Goal: Task Accomplishment & Management: Manage account settings

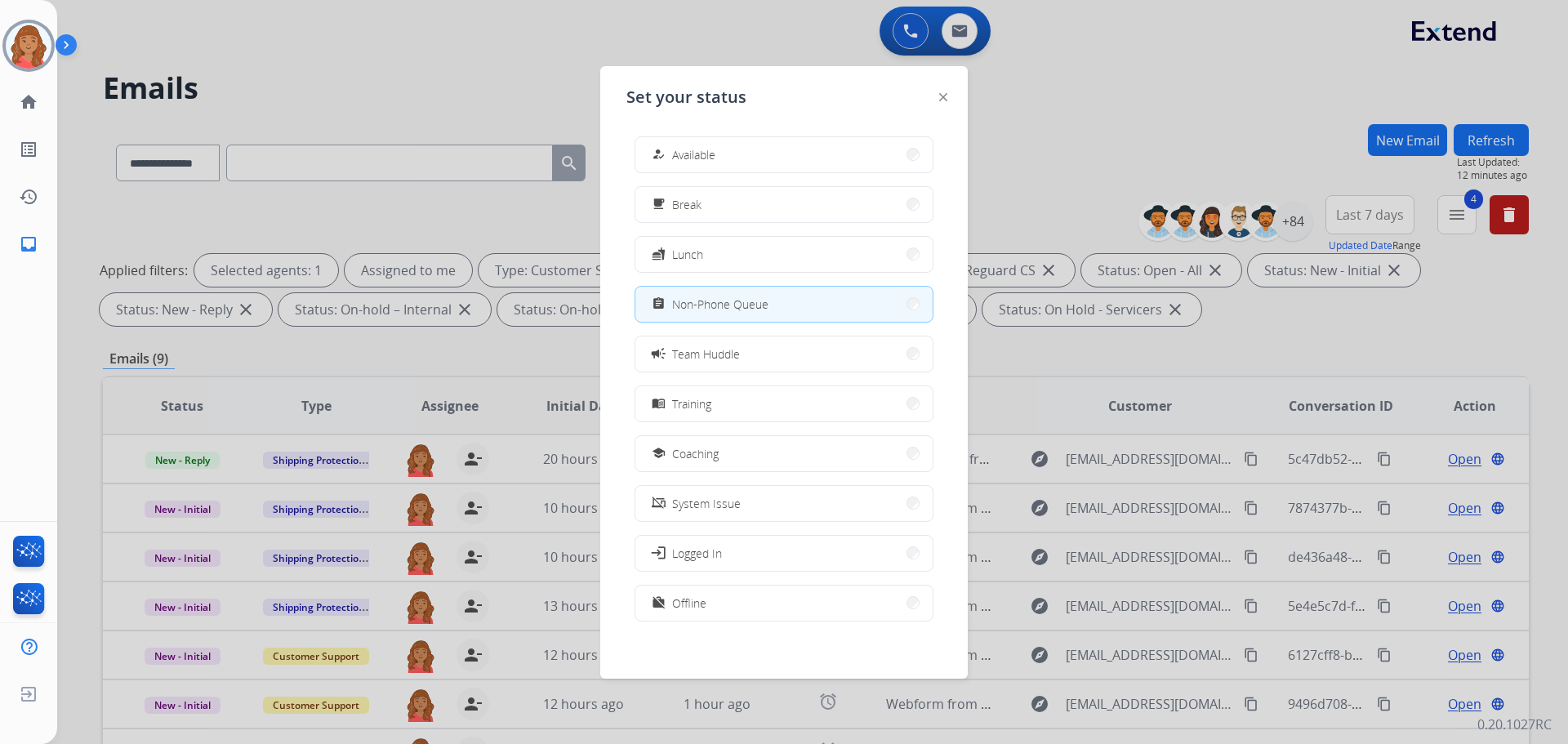
select select "**********"
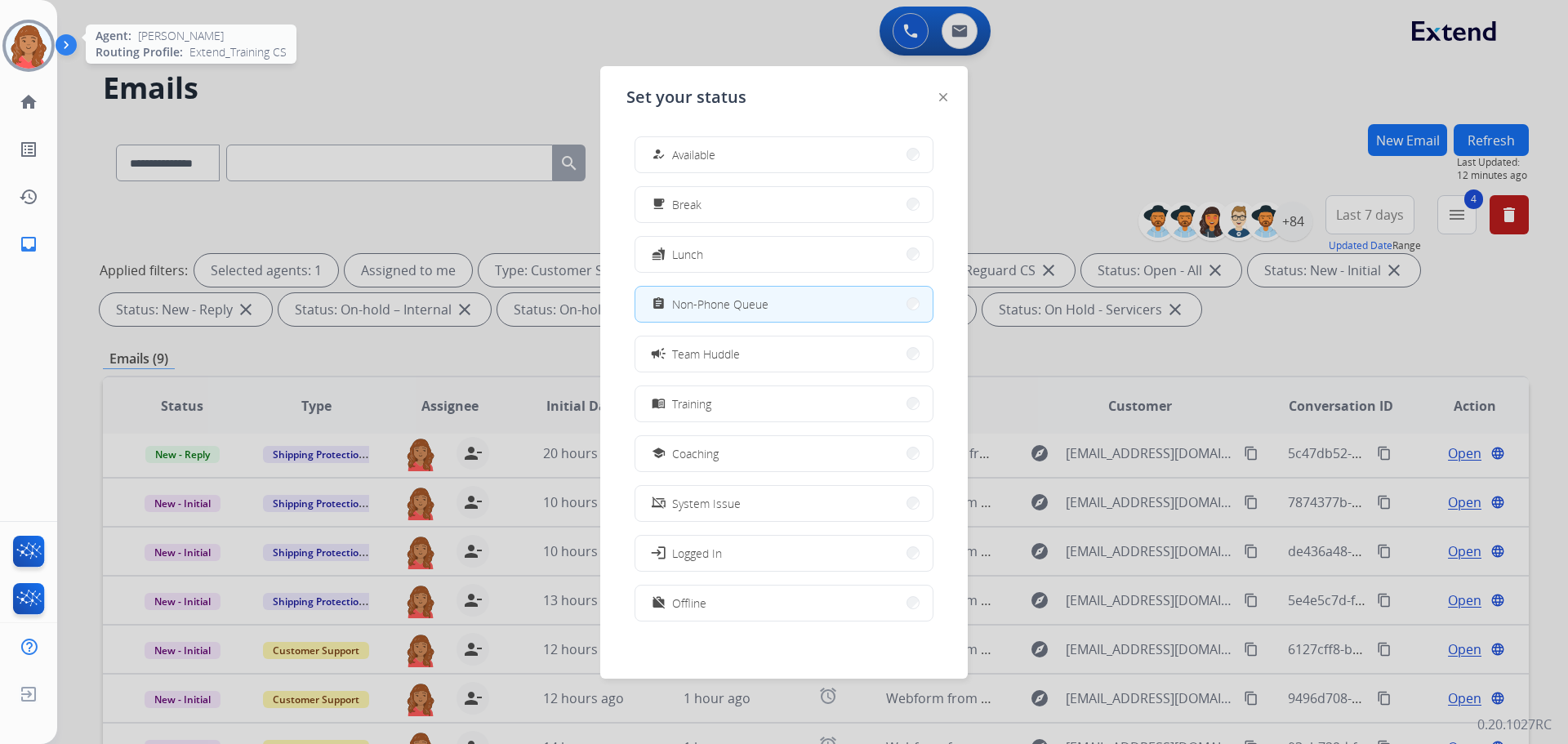
click at [32, 28] on img at bounding box center [29, 45] width 45 height 45
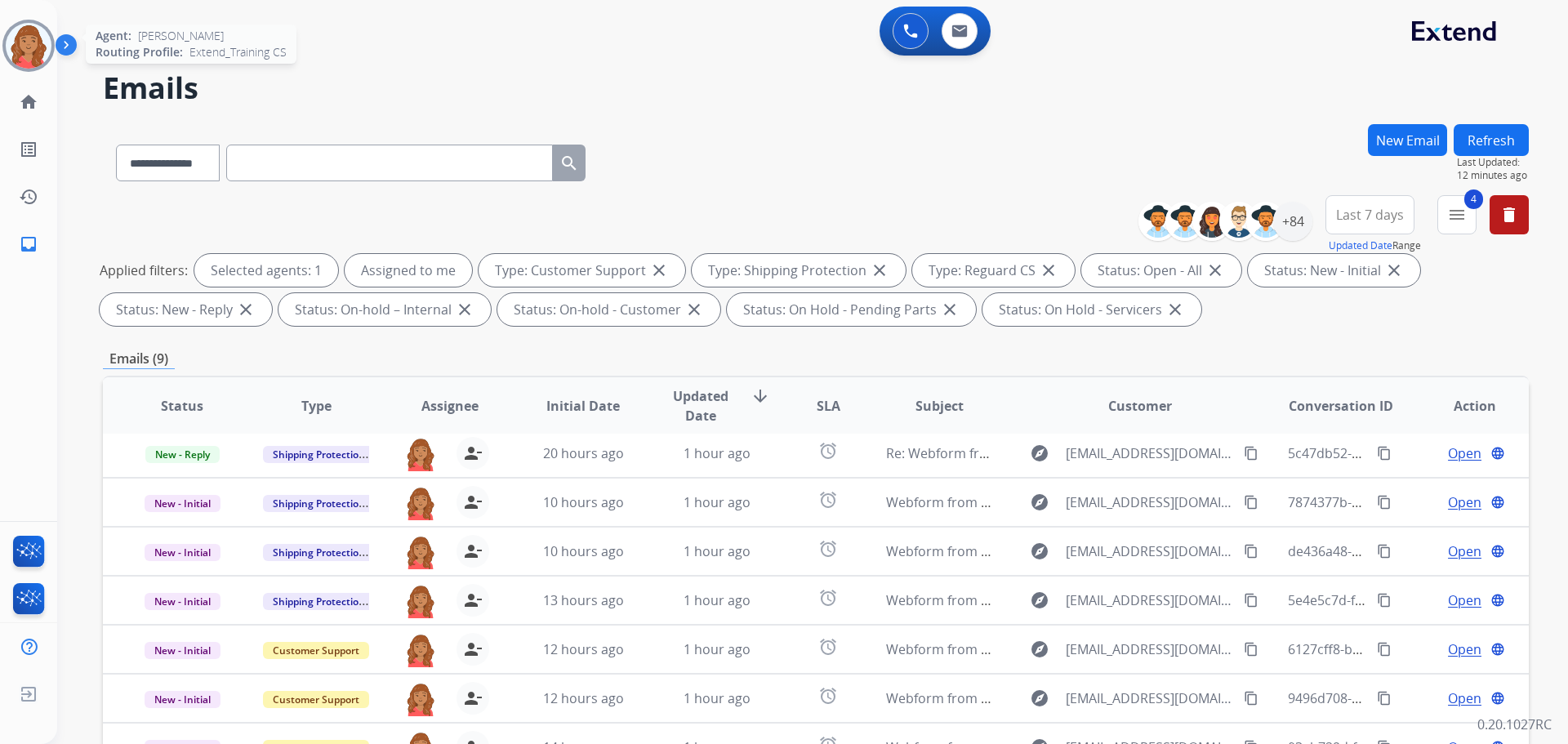
click at [43, 44] on img at bounding box center [29, 45] width 45 height 45
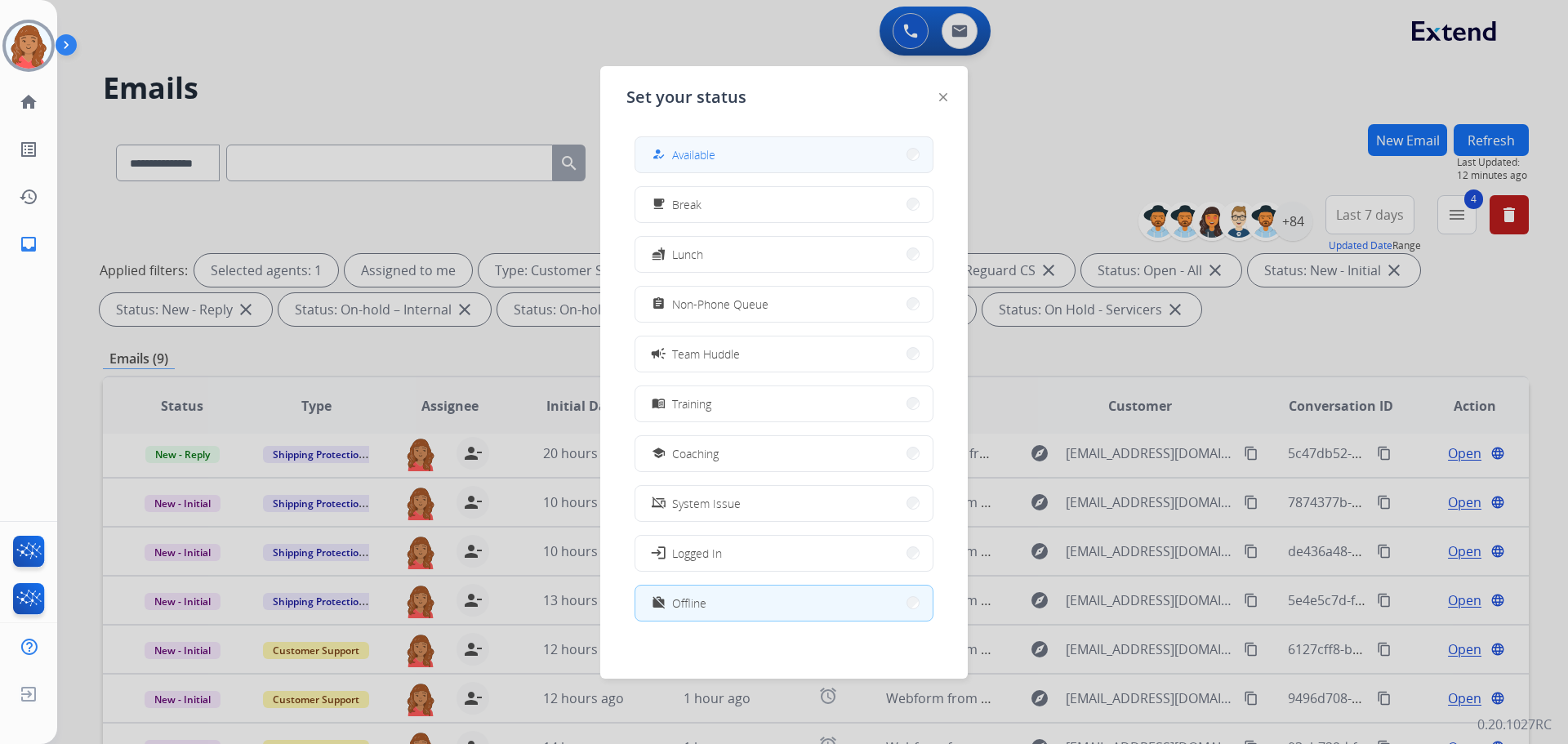
click at [737, 155] on button "how_to_reg Available" at bounding box center [784, 154] width 297 height 35
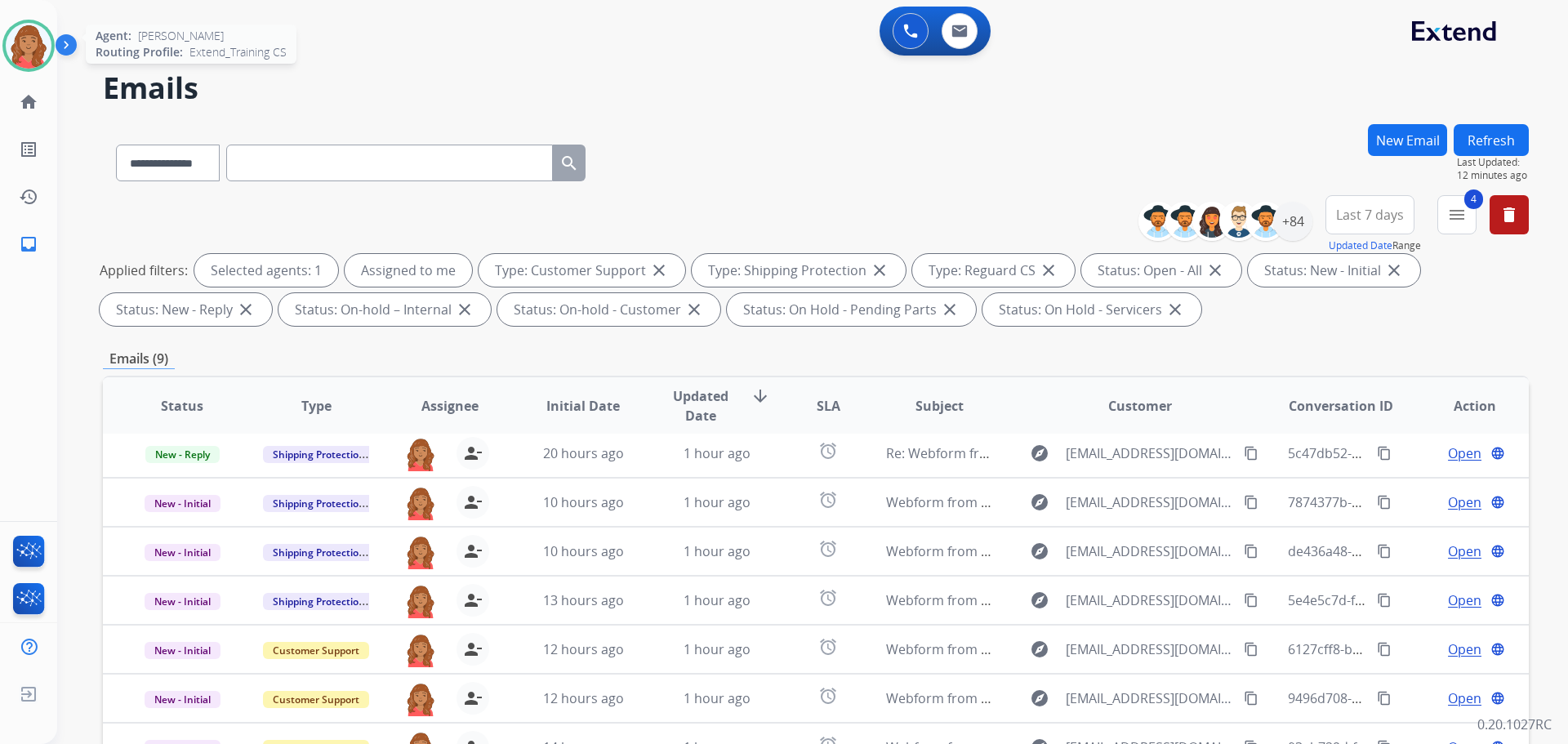
click at [30, 43] on img at bounding box center [29, 45] width 45 height 45
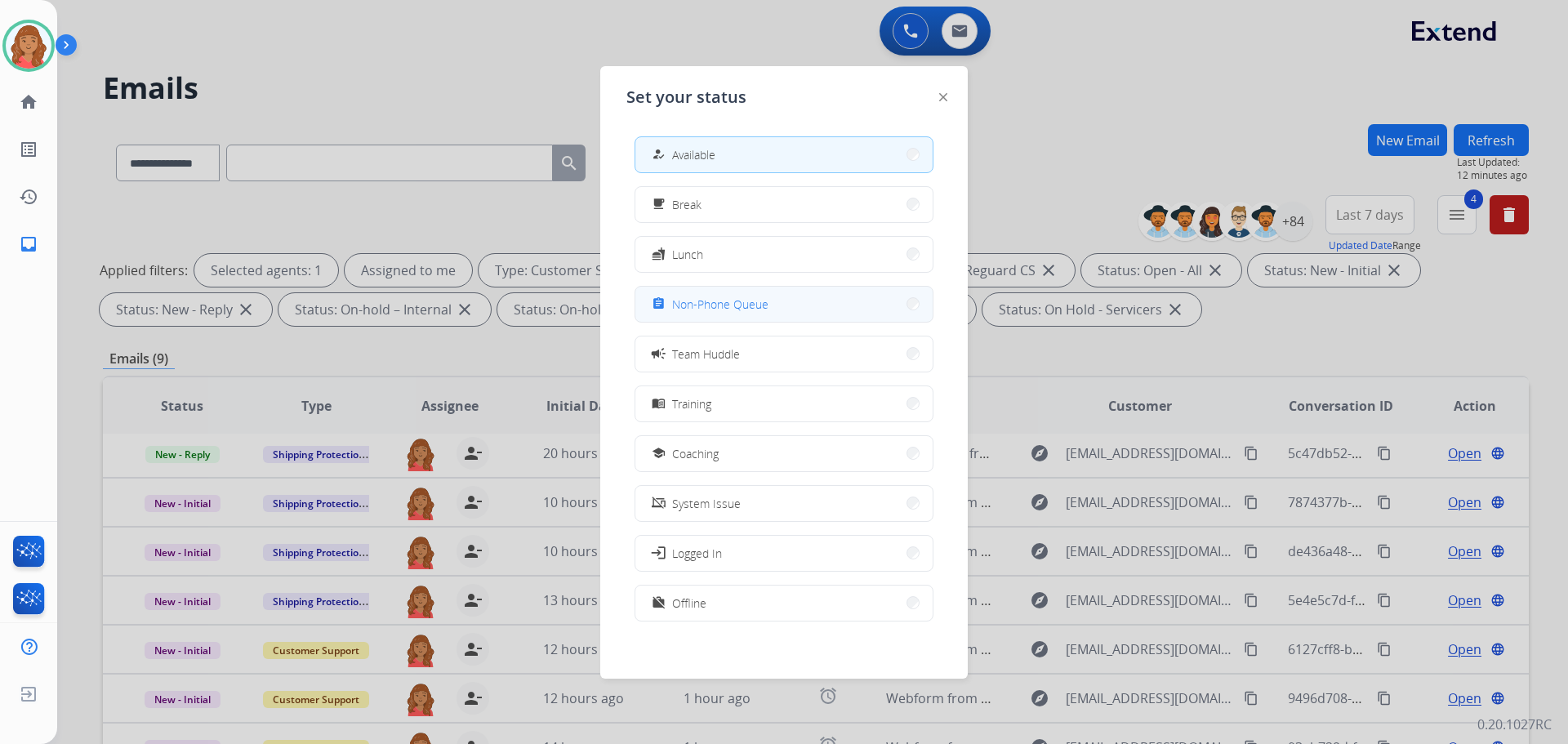
click at [738, 304] on span "Non-Phone Queue" at bounding box center [720, 304] width 97 height 17
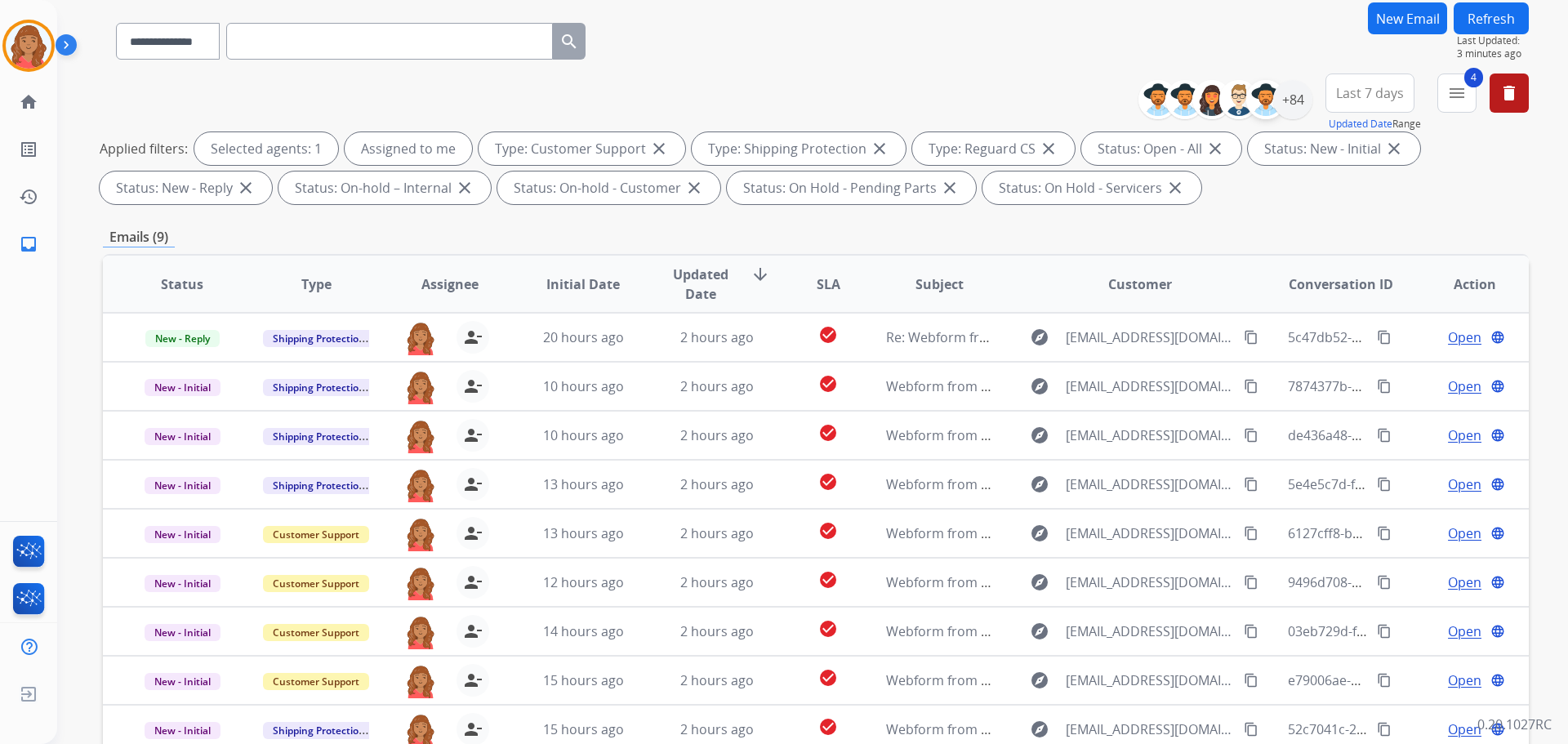
scroll to position [0, 0]
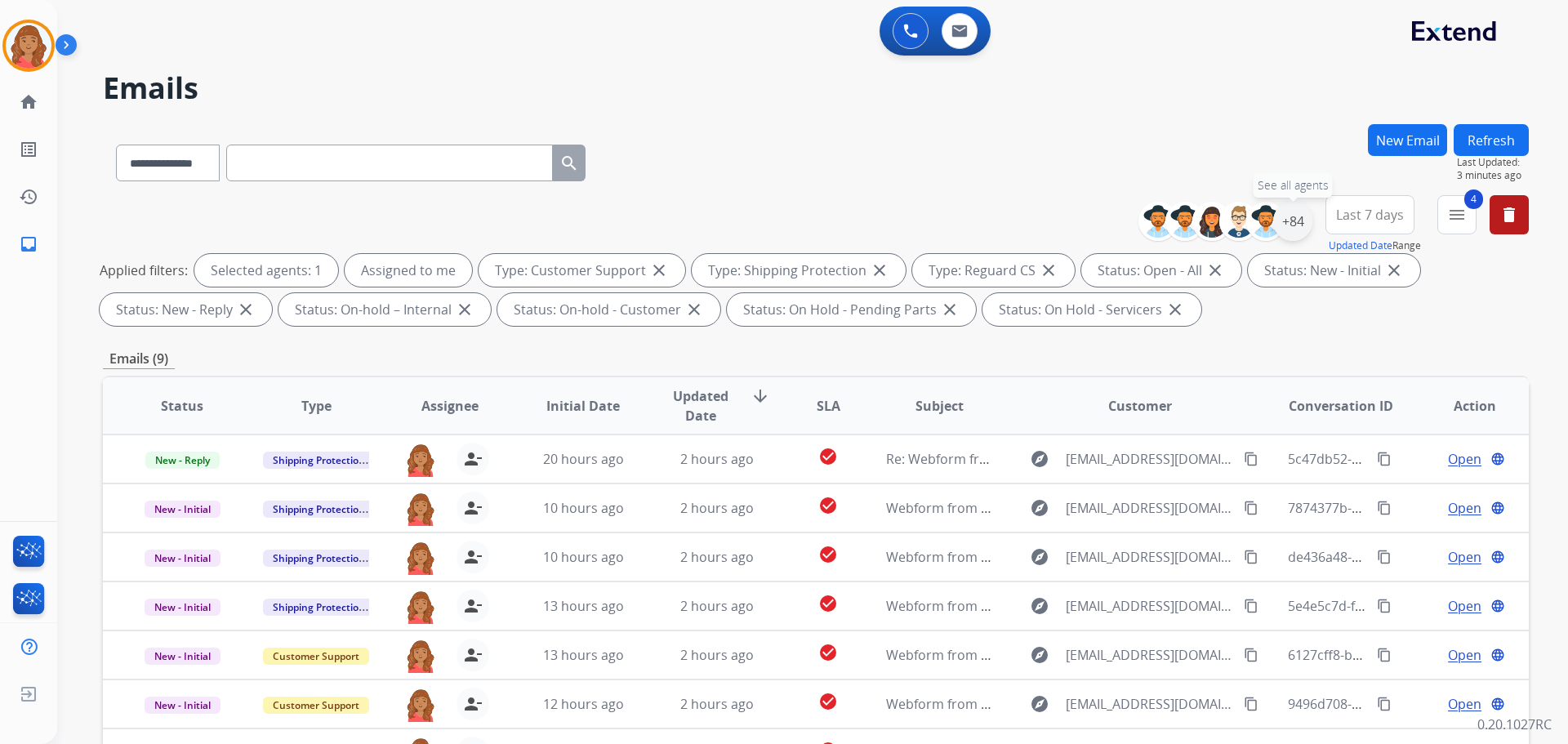
click at [1293, 223] on div "+84" at bounding box center [1292, 221] width 39 height 39
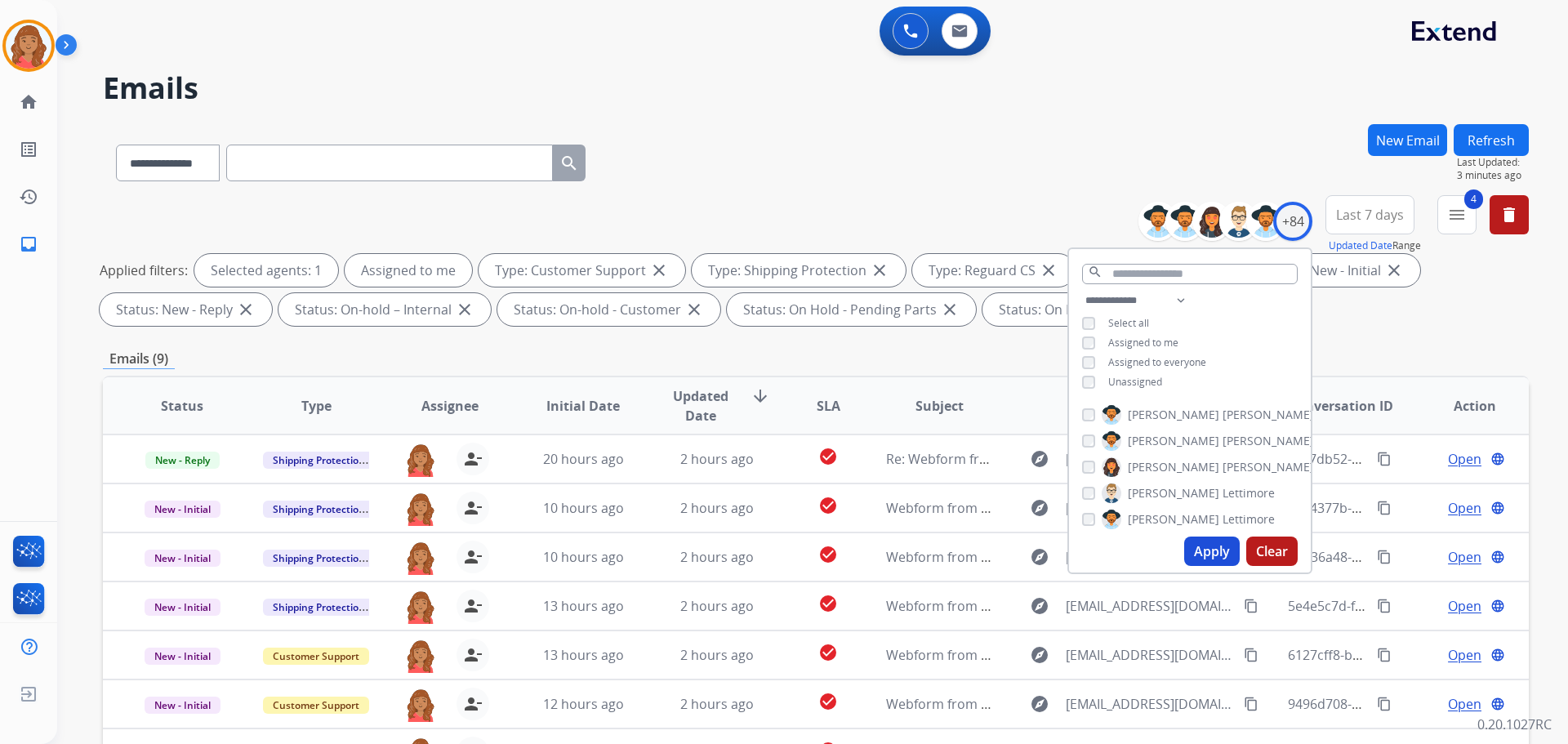
click at [1087, 385] on div "**********" at bounding box center [1190, 343] width 242 height 105
click at [1220, 548] on button "Apply" at bounding box center [1212, 551] width 56 height 30
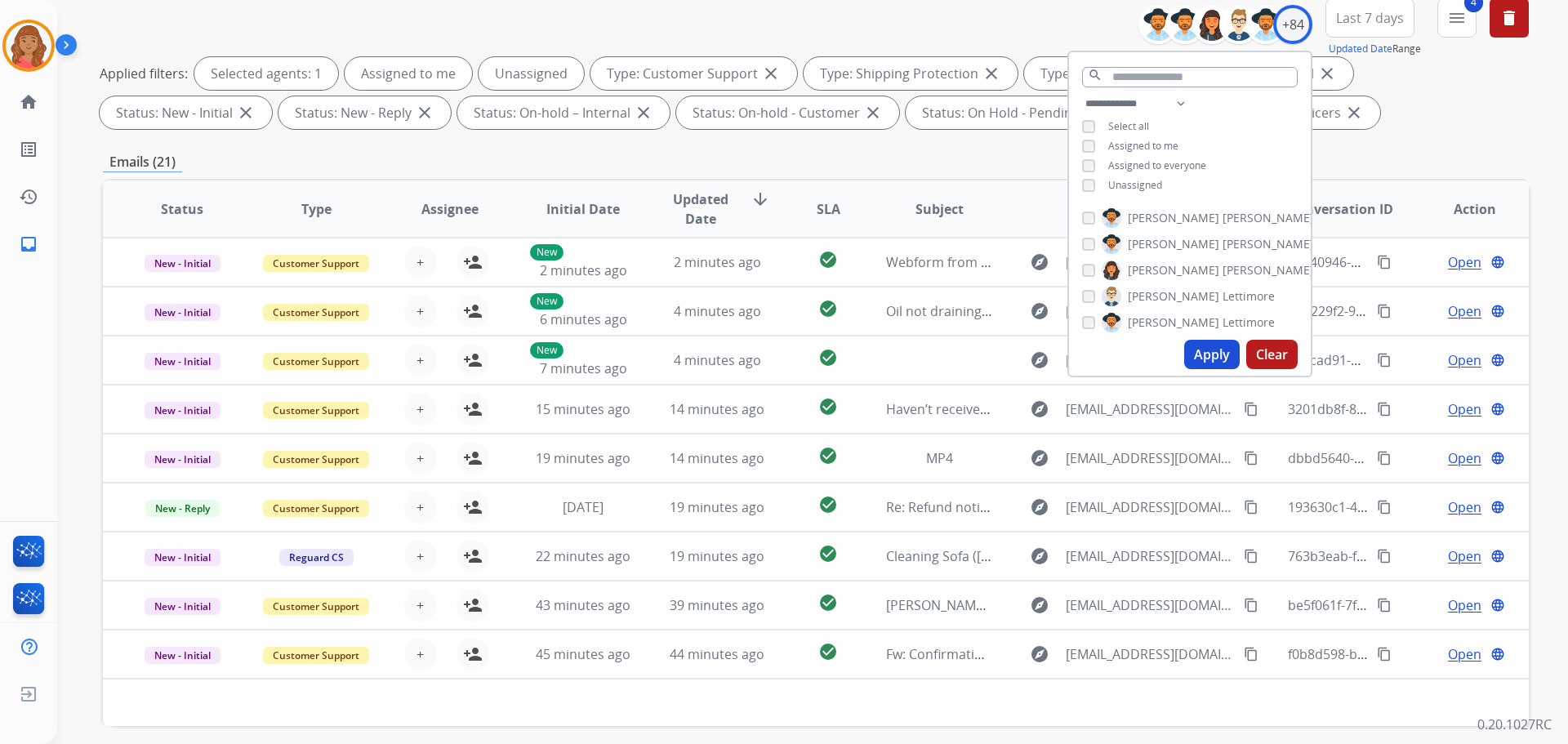
scroll to position [19, 0]
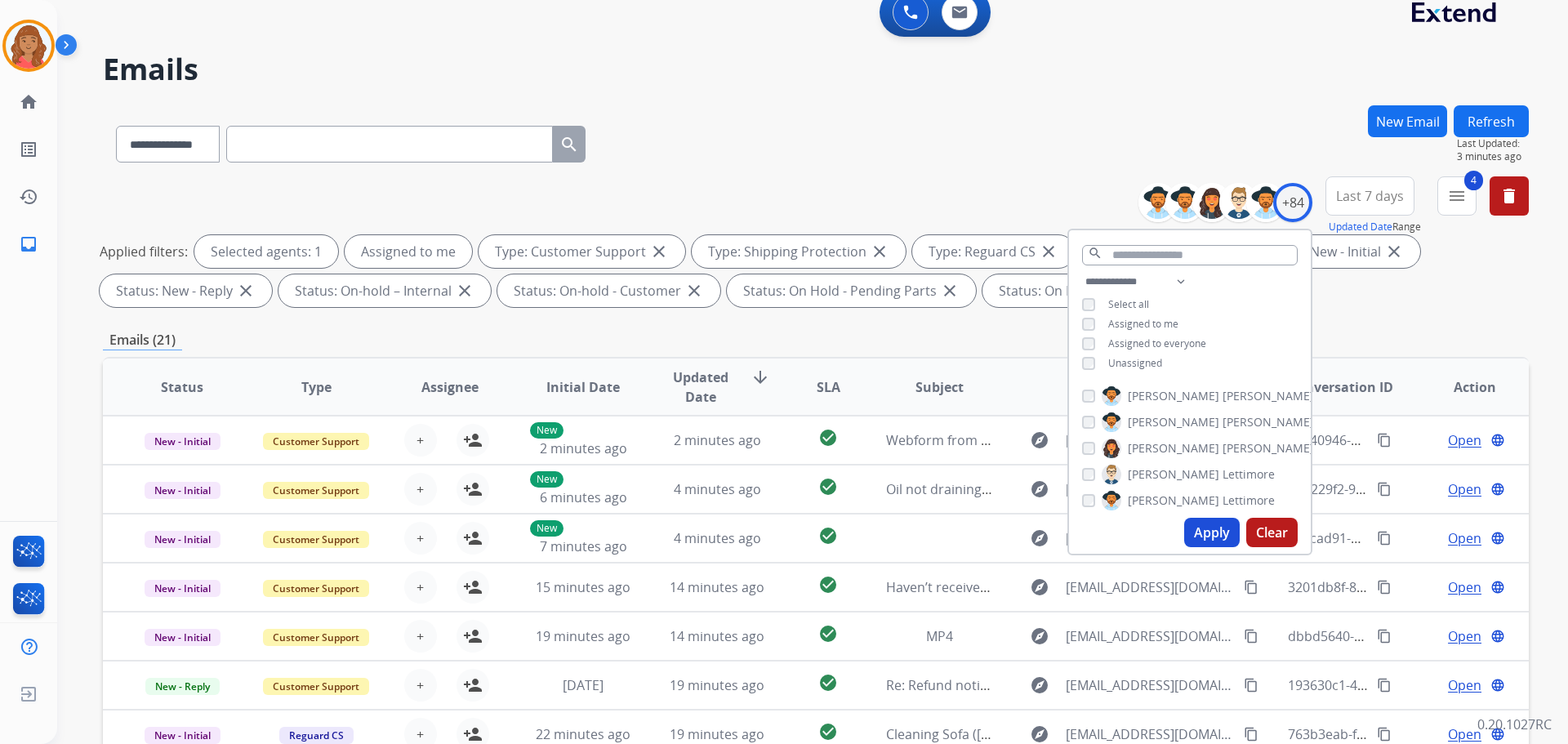
click at [1202, 531] on button "Apply" at bounding box center [1212, 533] width 56 height 30
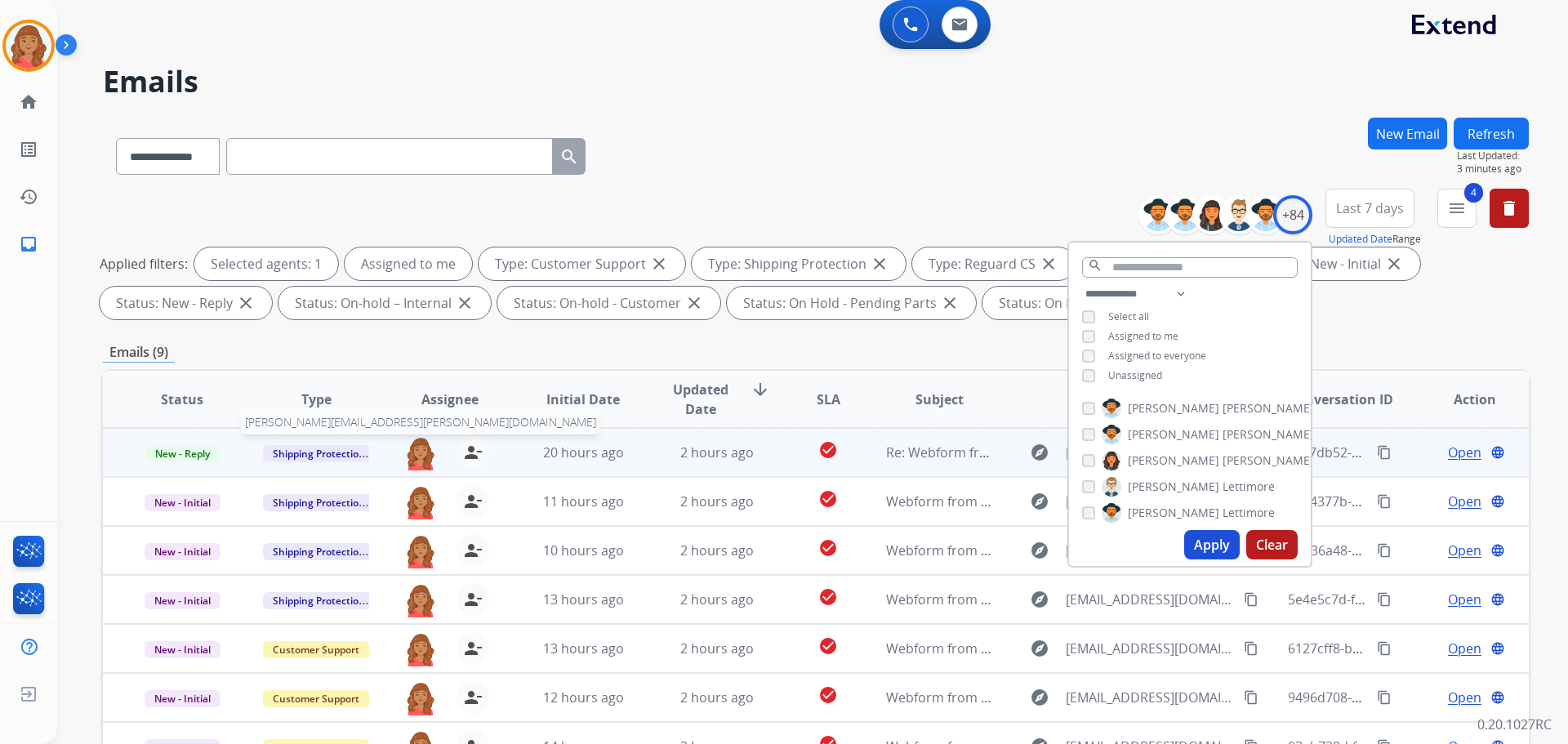
scroll to position [0, 0]
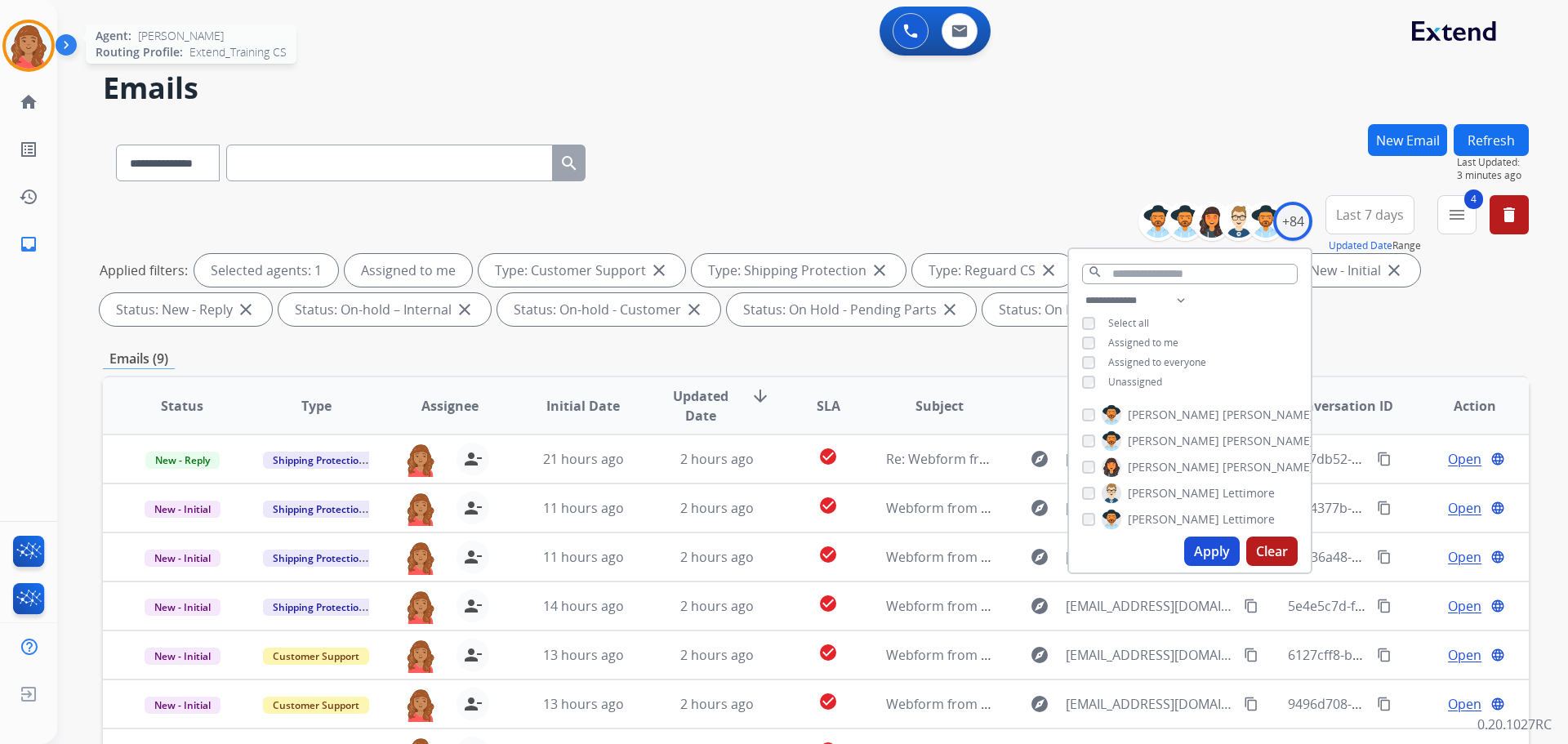
click at [51, 43] on div at bounding box center [29, 45] width 52 height 52
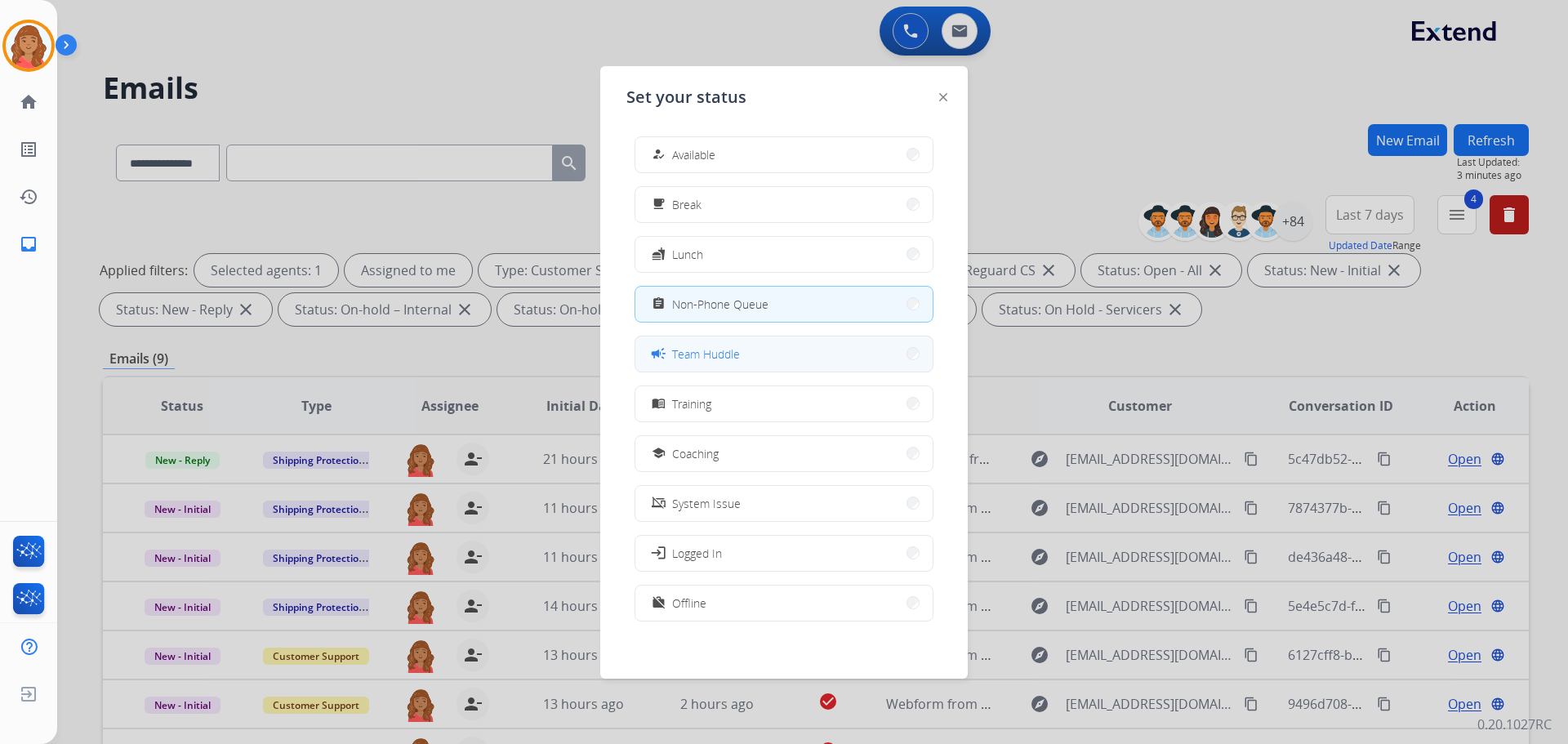
click at [692, 358] on span "Team Huddle" at bounding box center [706, 354] width 68 height 17
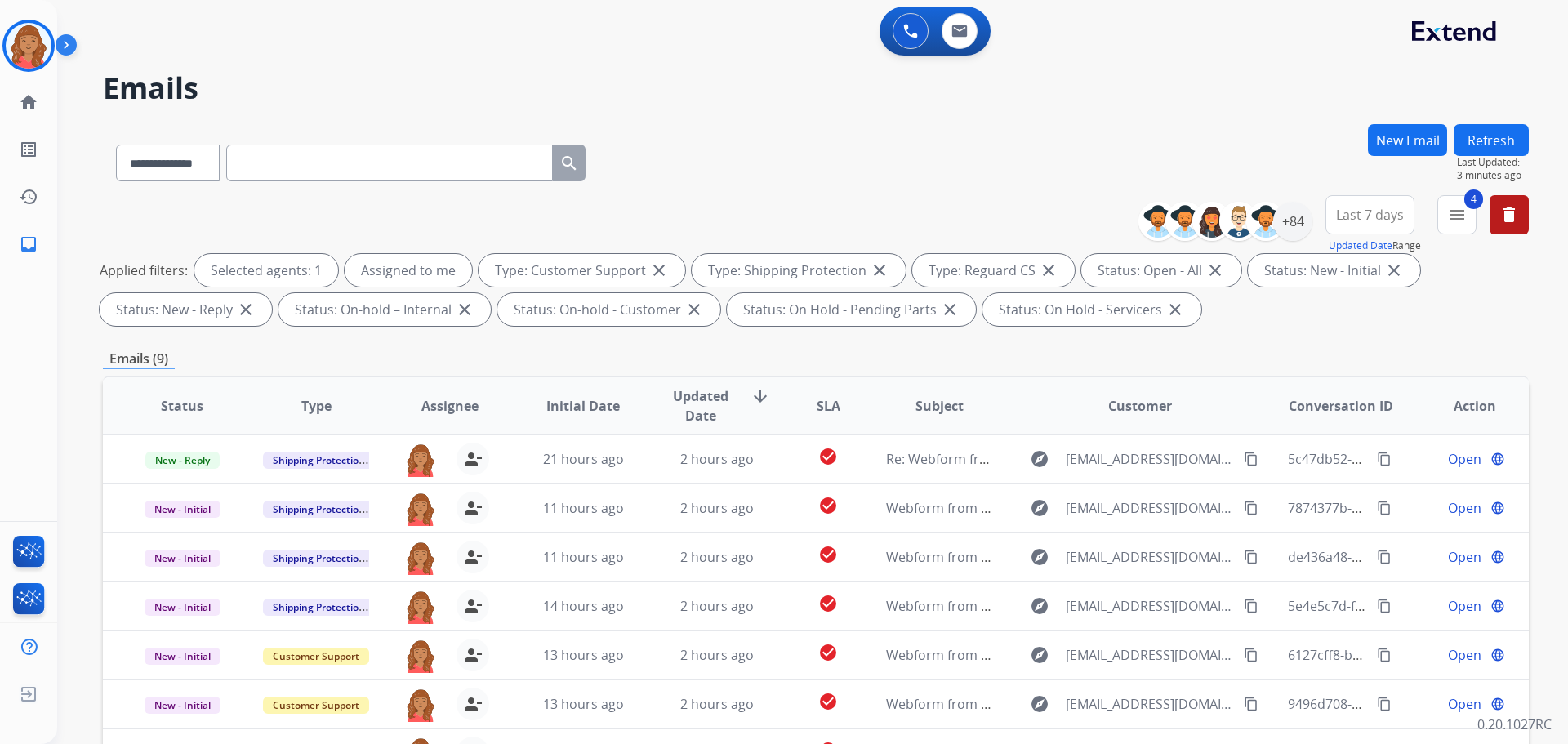
drag, startPoint x: 36, startPoint y: 38, endPoint x: 82, endPoint y: 58, distance: 50.2
click at [36, 39] on img at bounding box center [29, 45] width 45 height 45
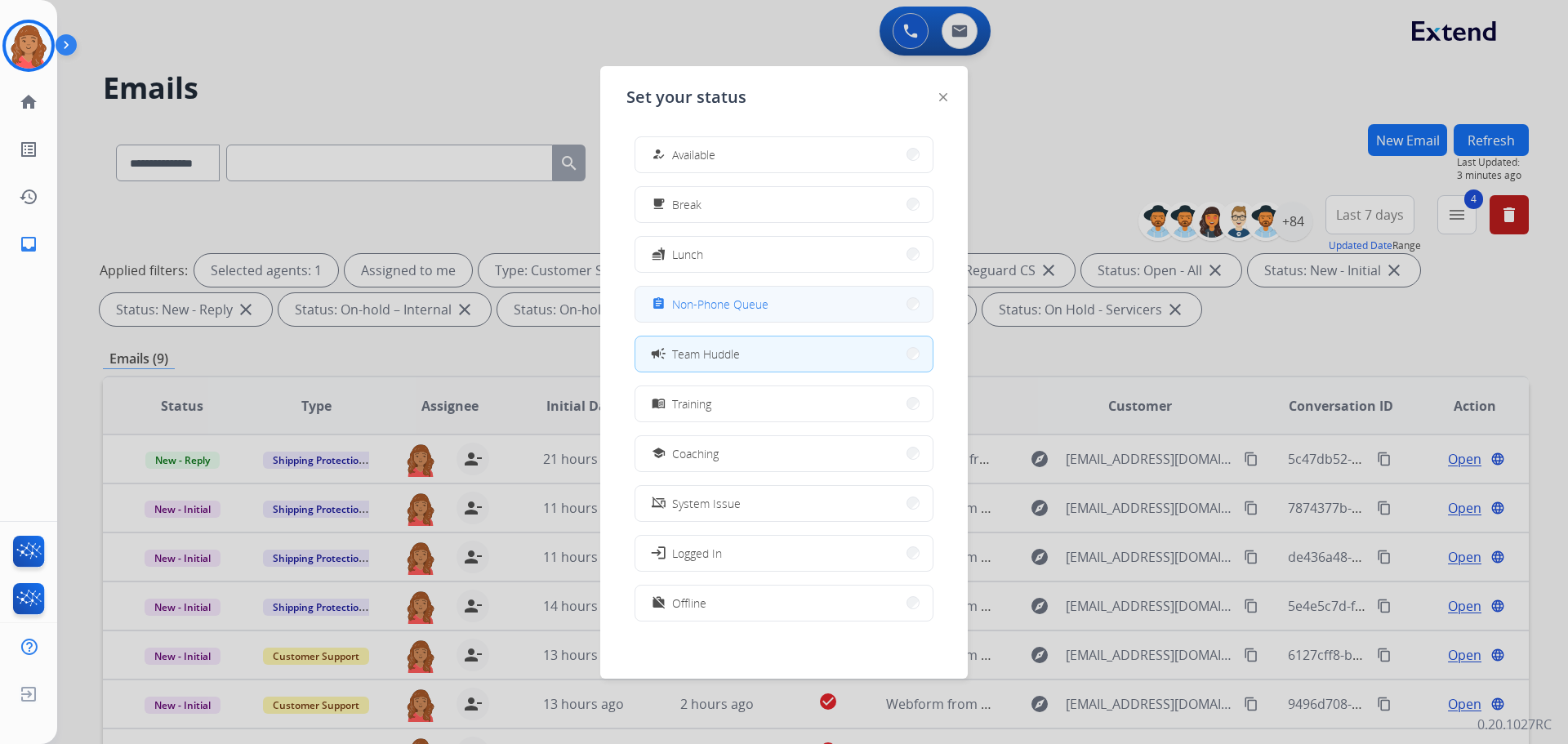
click at [686, 311] on span "Non-Phone Queue" at bounding box center [720, 304] width 97 height 17
